Goal: Information Seeking & Learning: Learn about a topic

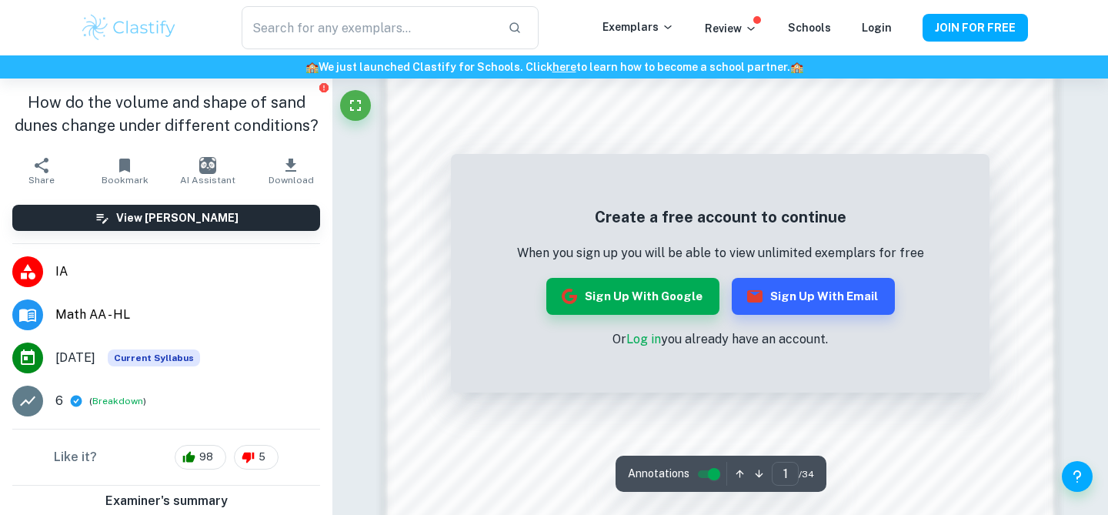
scroll to position [1286, 0]
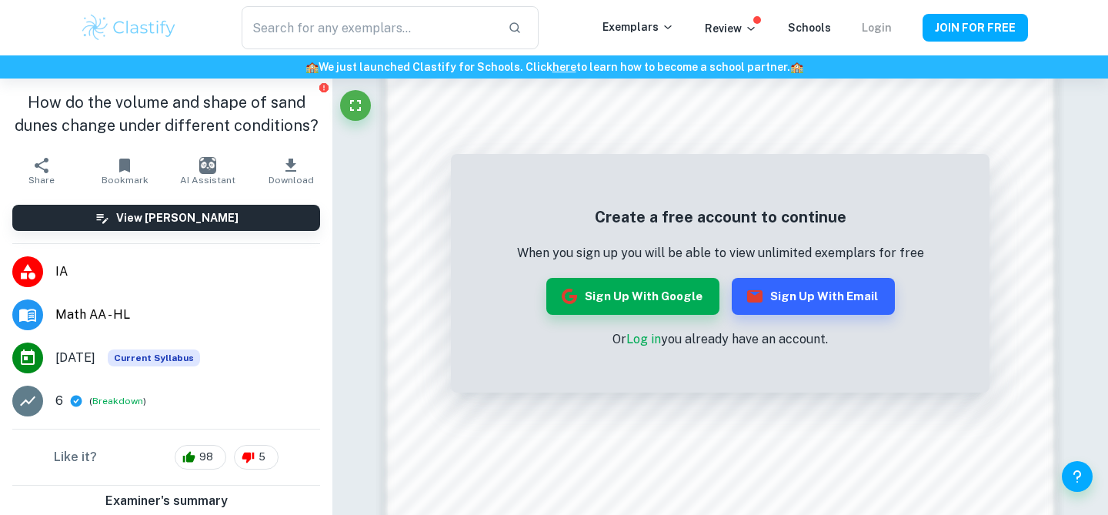
click at [884, 22] on link "Login" at bounding box center [876, 28] width 30 height 12
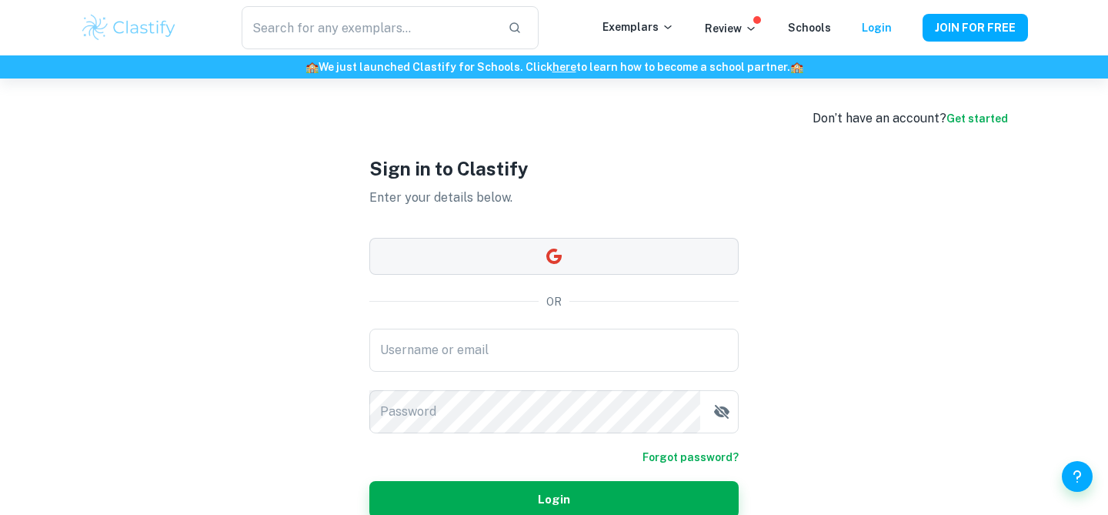
click at [507, 258] on button "button" at bounding box center [553, 256] width 369 height 37
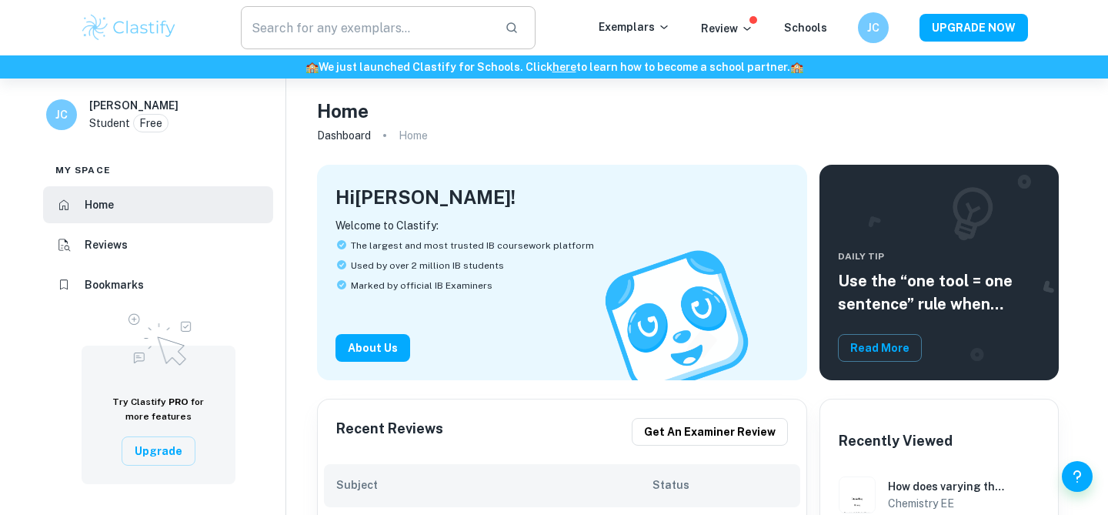
click at [335, 23] on input "text" at bounding box center [366, 27] width 251 height 43
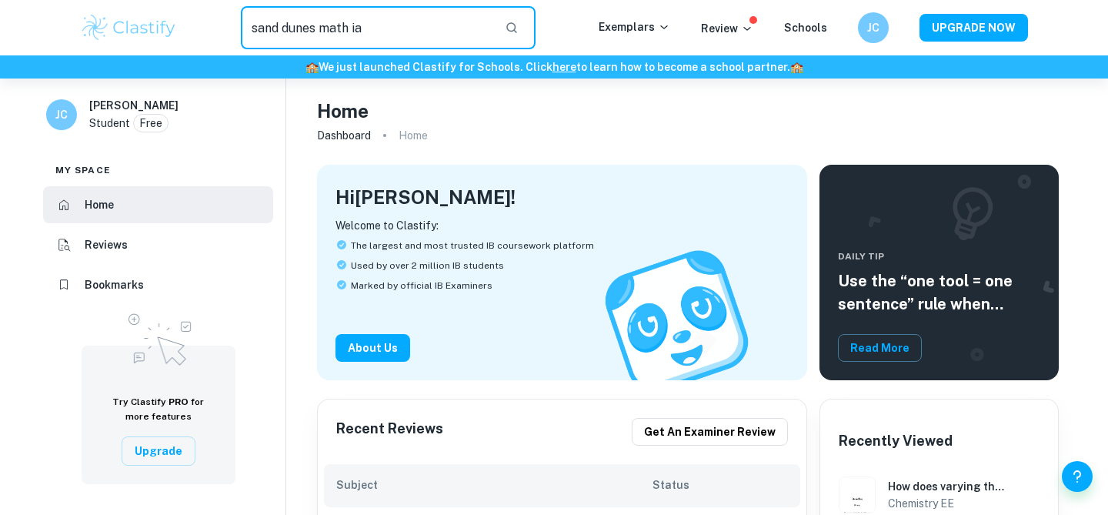
type input "sand dunes math ia"
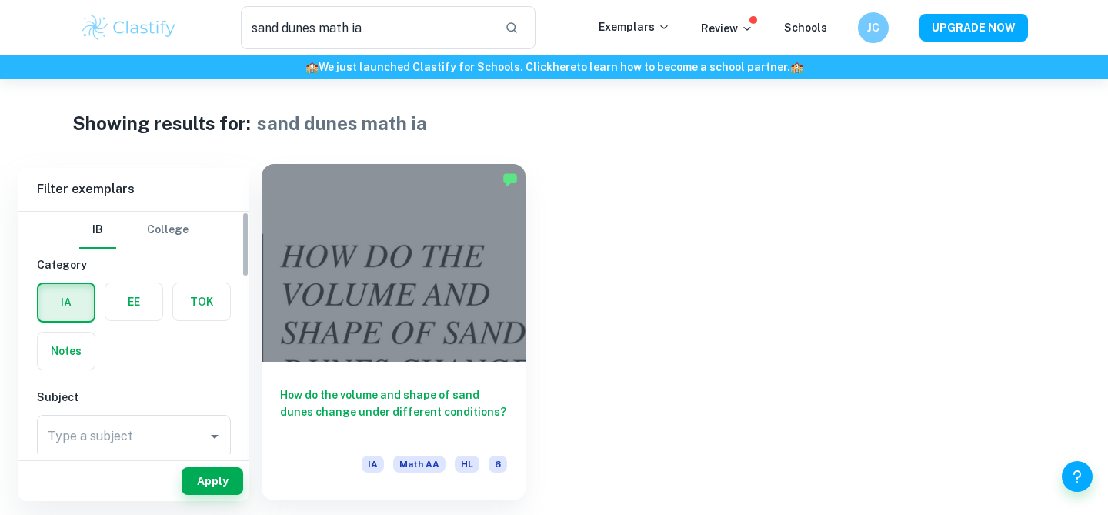
click at [395, 397] on h6 "How do the volume and shape of sand dunes change under different conditions?" at bounding box center [393, 411] width 227 height 51
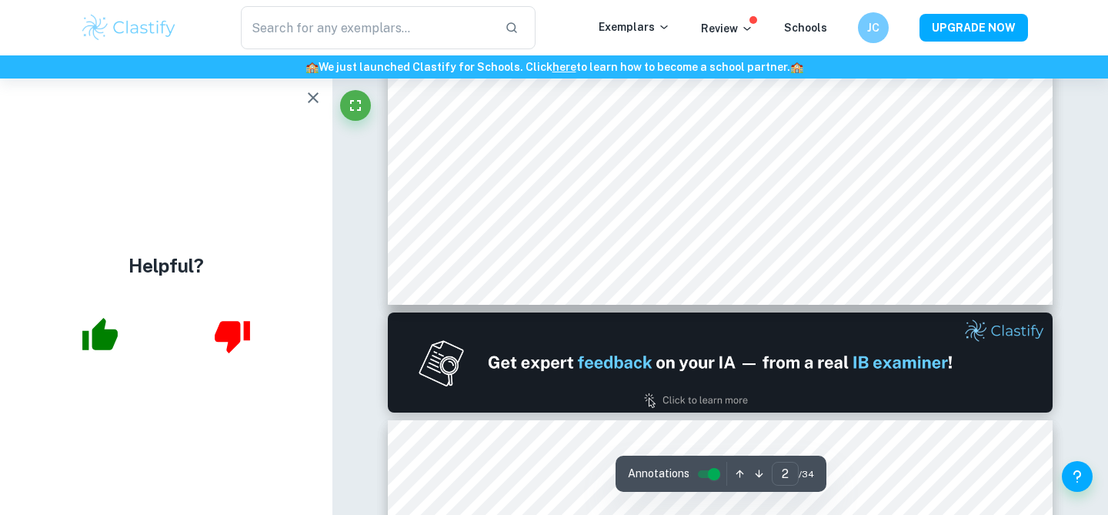
type input "1"
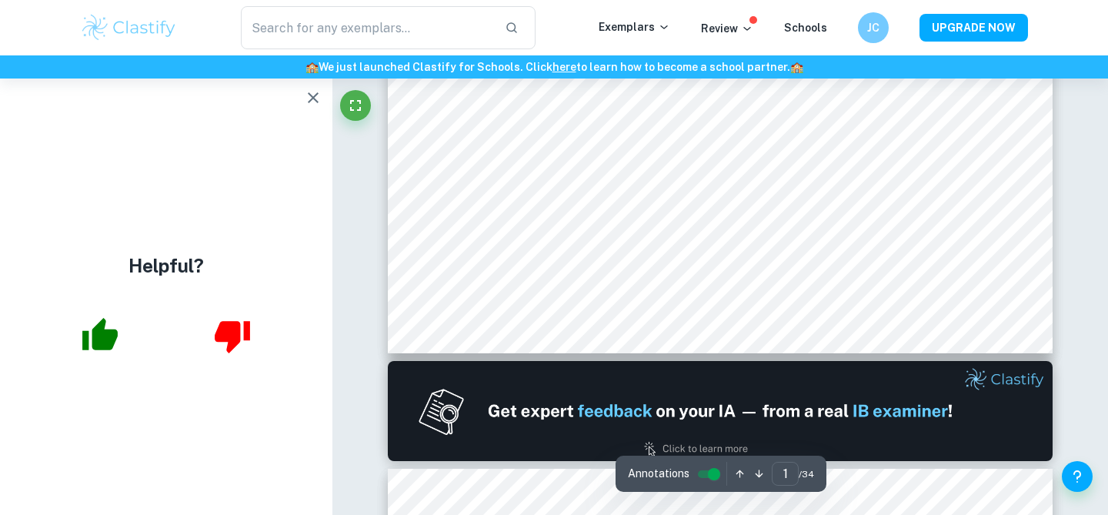
scroll to position [843, 0]
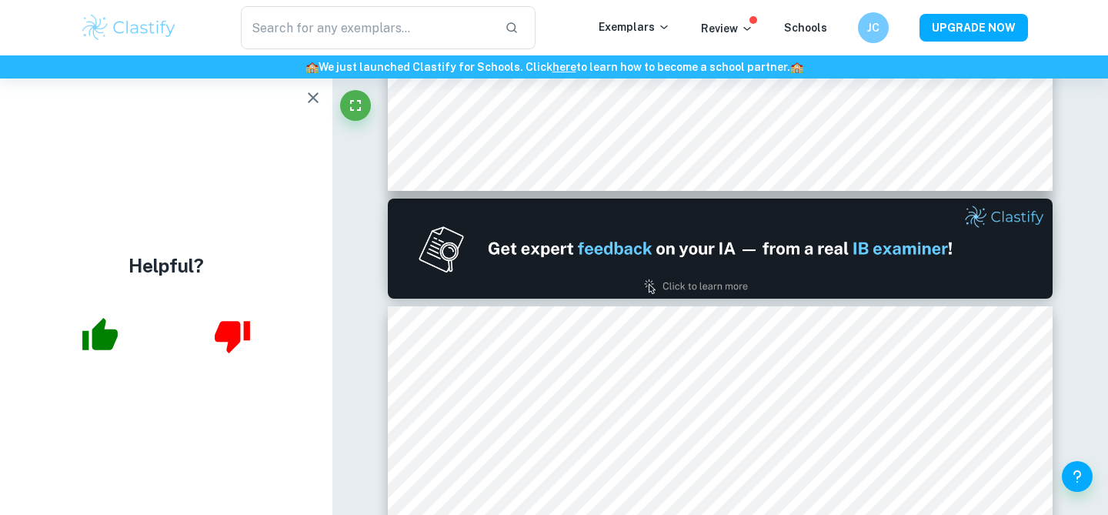
type input "sand dunes math ia"
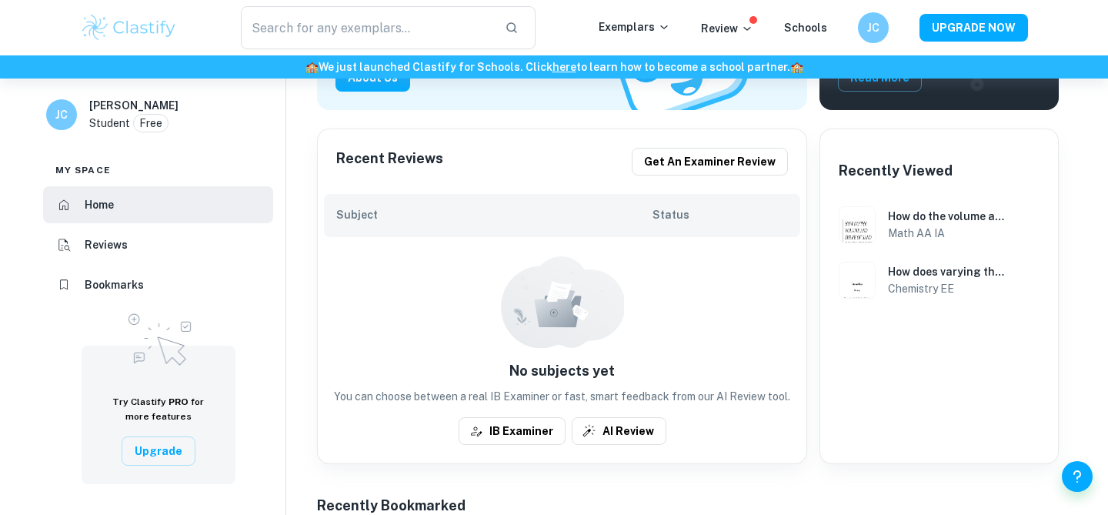
scroll to position [318, 0]
